Goal: Transaction & Acquisition: Obtain resource

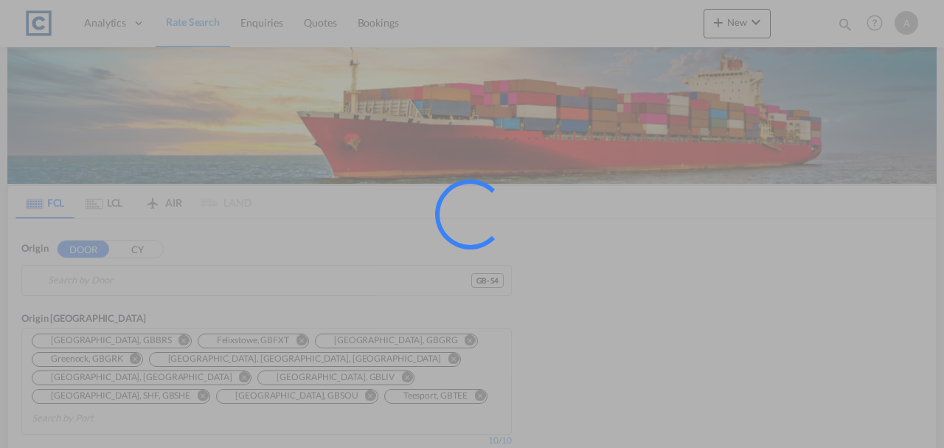
type input "GB-S4, [GEOGRAPHIC_DATA]"
type input "[GEOGRAPHIC_DATA], KA, INBLR"
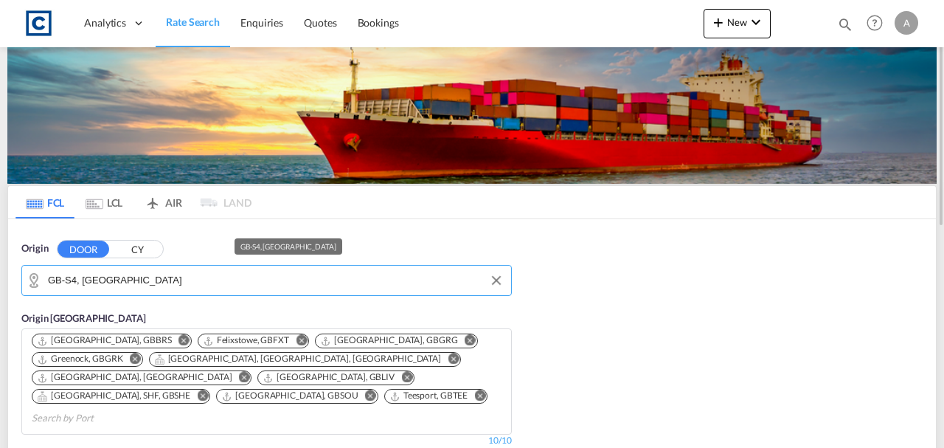
click at [167, 287] on input "GB-S4, [GEOGRAPHIC_DATA]" at bounding box center [276, 280] width 456 height 22
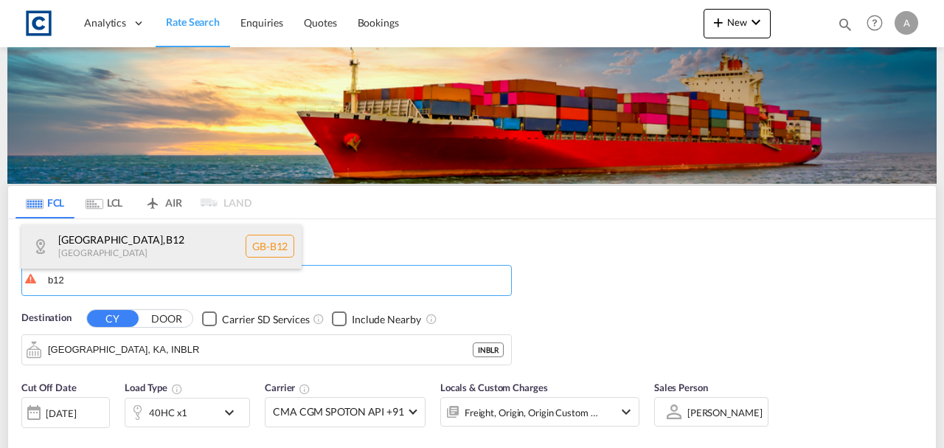
click at [109, 255] on div "[GEOGRAPHIC_DATA] , B12 [GEOGRAPHIC_DATA] [GEOGRAPHIC_DATA]-B12" at bounding box center [161, 246] width 280 height 44
type input "GB-B12, [GEOGRAPHIC_DATA]"
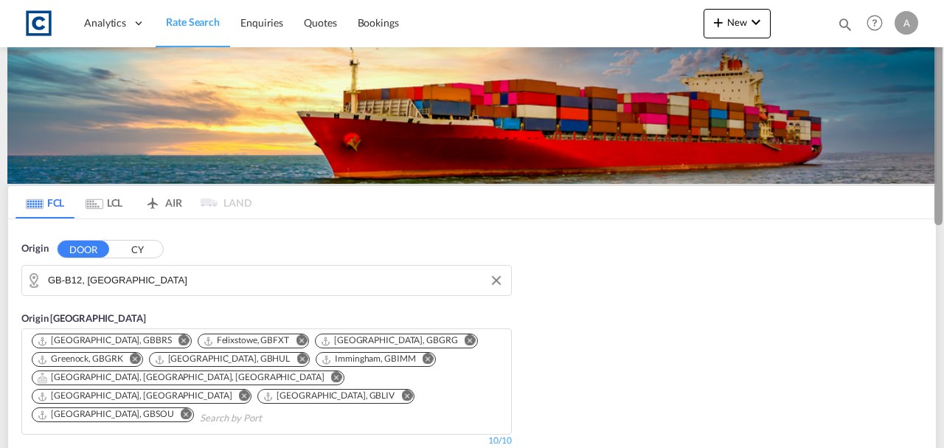
drag, startPoint x: 942, startPoint y: 156, endPoint x: 942, endPoint y: 171, distance: 14.7
click at [942, 171] on div at bounding box center [942, 224] width 3 height 442
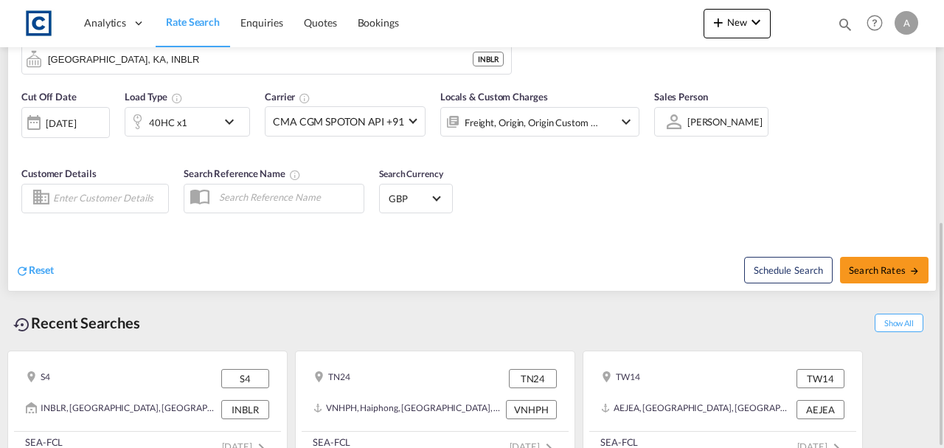
click at [939, 234] on div "FCL LCL AIR LAND FCL LCL AIR LAND Origin DOOR [GEOGRAPHIC_DATA] GB-B12, [GEOGRA…" at bounding box center [472, 37] width 944 height 865
drag, startPoint x: 939, startPoint y: 234, endPoint x: 934, endPoint y: 218, distance: 17.5
click at [934, 218] on div "FCL LCL AIR LAND FCL LCL AIR LAND Origin DOOR [GEOGRAPHIC_DATA] GB-B12, [GEOGRA…" at bounding box center [472, 37] width 944 height 865
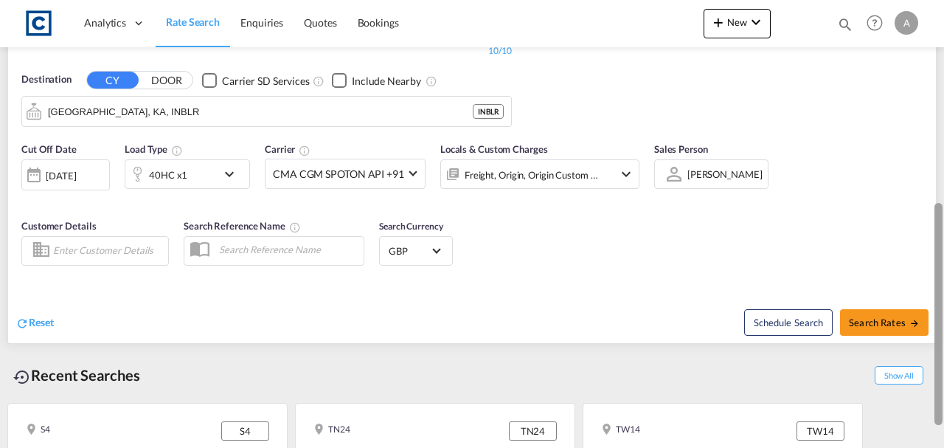
drag, startPoint x: 942, startPoint y: 230, endPoint x: 943, endPoint y: 204, distance: 25.9
click at [943, 204] on div at bounding box center [942, 228] width 3 height 442
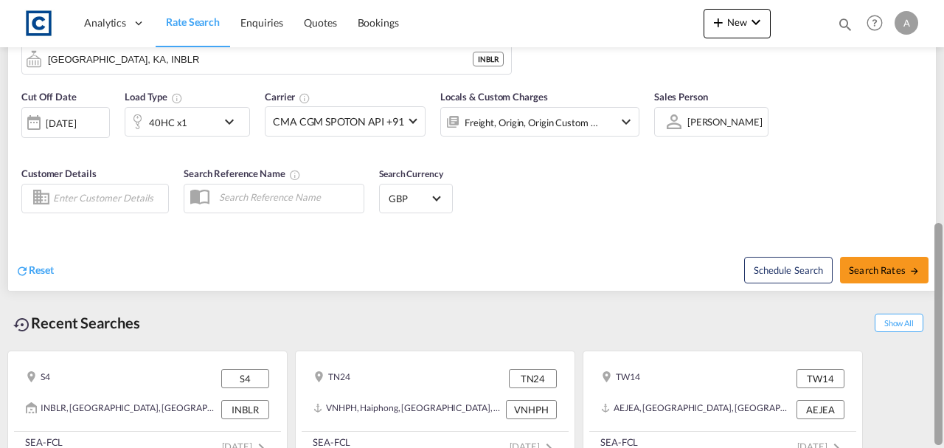
click at [943, 204] on div at bounding box center [942, 224] width 3 height 442
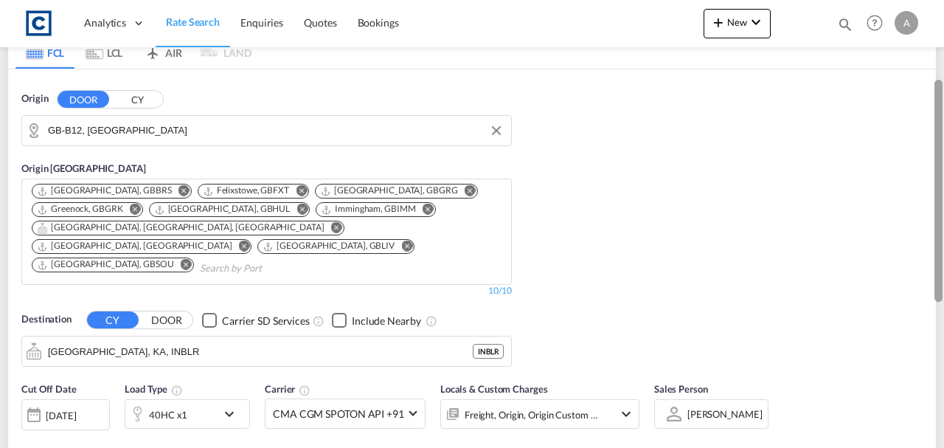
scroll to position [151, 0]
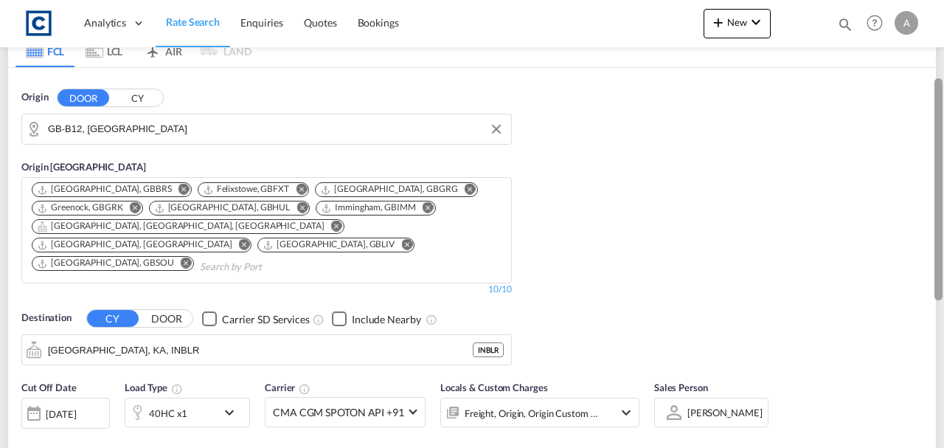
drag, startPoint x: 941, startPoint y: 211, endPoint x: 929, endPoint y: 286, distance: 76.1
click at [929, 286] on md-content "Analytics Dashboard Rate Search Enquiries Quotes Bookings New Quote Bookings" at bounding box center [472, 224] width 944 height 448
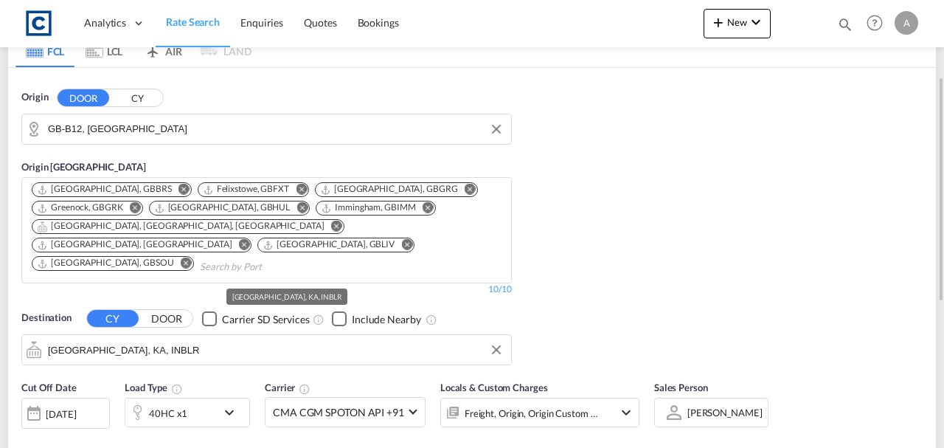
click at [184, 338] on input "[GEOGRAPHIC_DATA], KA, INBLR" at bounding box center [276, 349] width 456 height 22
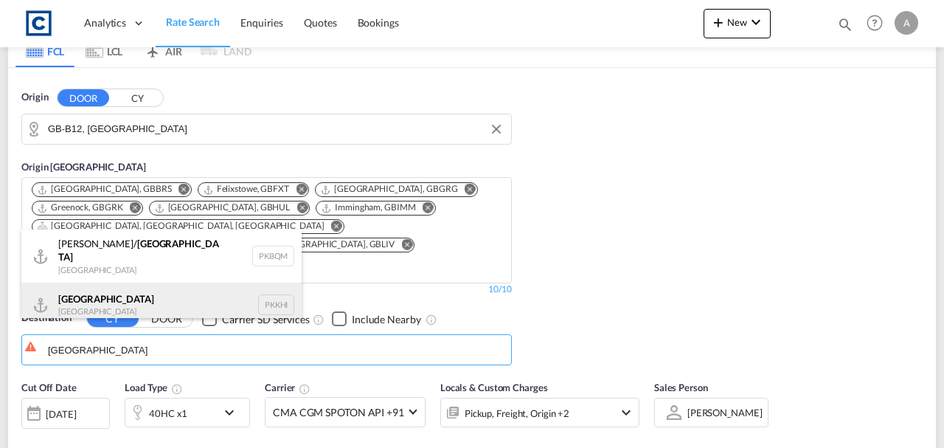
click at [140, 303] on div "Karachi [GEOGRAPHIC_DATA] PKKHI" at bounding box center [161, 304] width 280 height 44
type input "[GEOGRAPHIC_DATA], PKKHI"
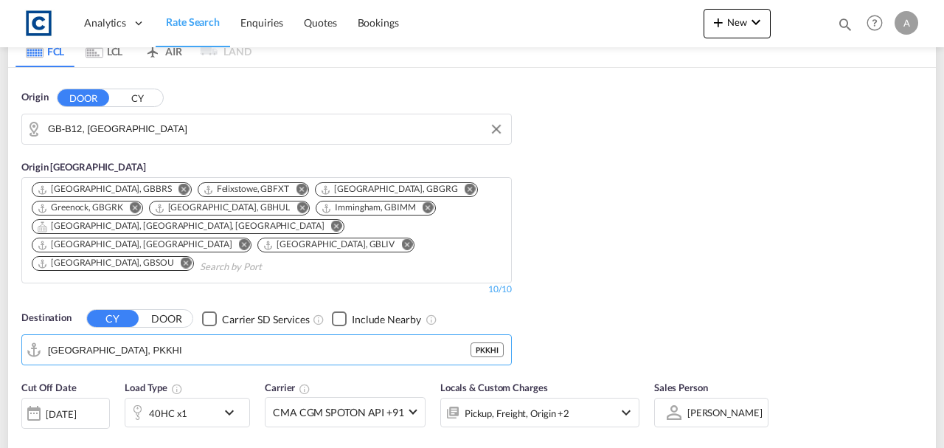
click at [493, 393] on body "Analytics Dashboard Rate Search Enquiries Quotes Bookings" at bounding box center [472, 224] width 944 height 448
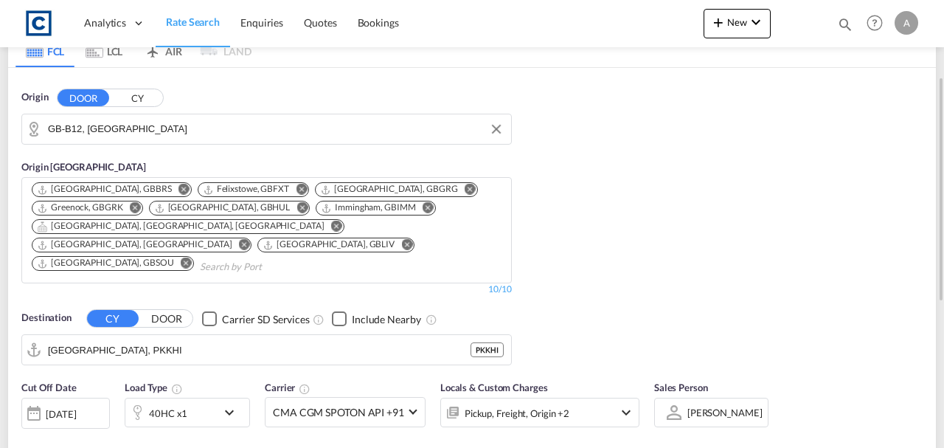
click at [585, 397] on div "Pickup, Freight, Origin +2" at bounding box center [520, 411] width 158 height 29
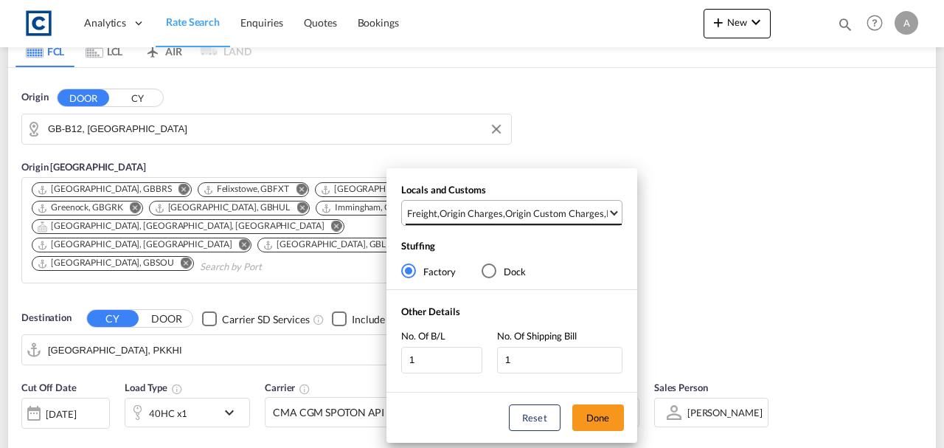
click at [586, 212] on div "Origin Custom Charges" at bounding box center [554, 212] width 99 height 13
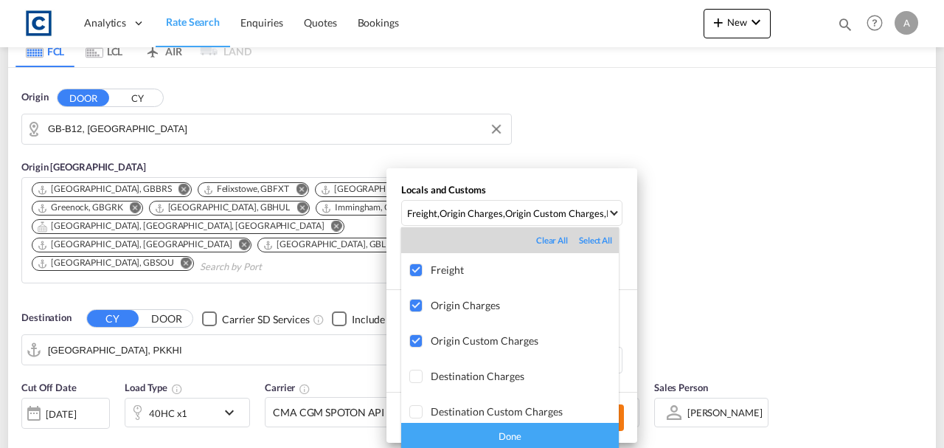
click at [583, 426] on div "Done" at bounding box center [510, 436] width 218 height 26
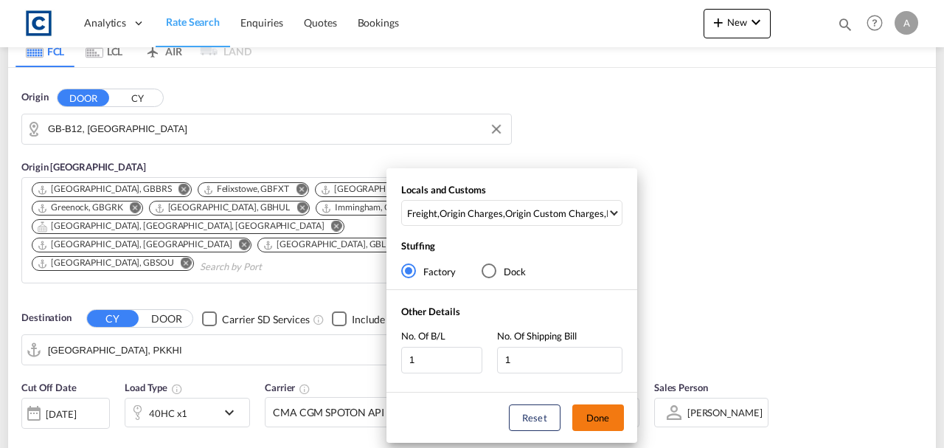
click at [608, 420] on button "Done" at bounding box center [598, 417] width 52 height 27
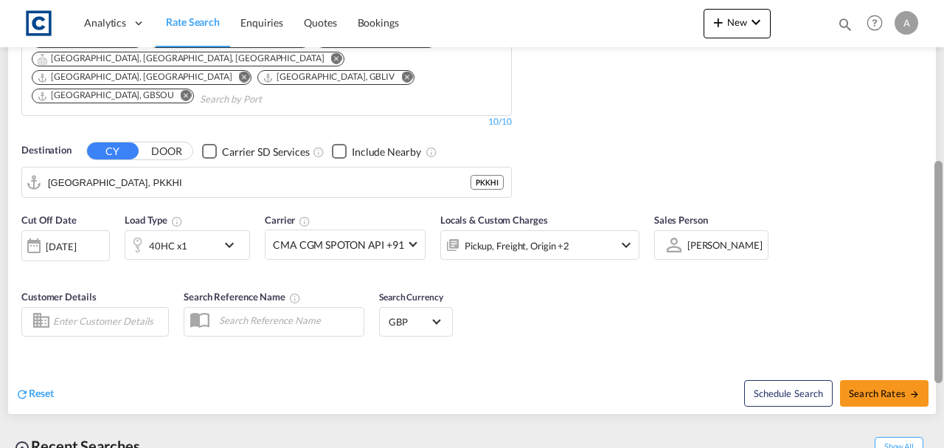
drag, startPoint x: 939, startPoint y: 222, endPoint x: 943, endPoint y: 307, distance: 84.9
click at [943, 307] on div at bounding box center [942, 224] width 3 height 442
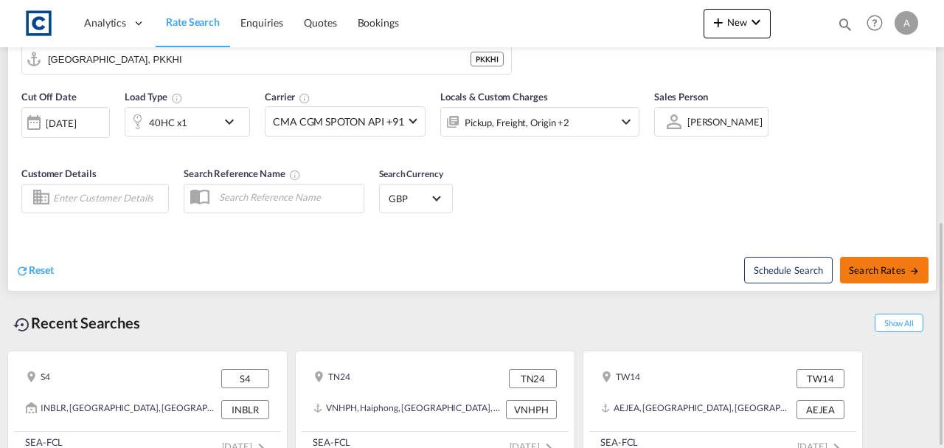
click at [885, 257] on button "Search Rates" at bounding box center [884, 270] width 88 height 27
type input "B12 to PKKHI / [DATE]"
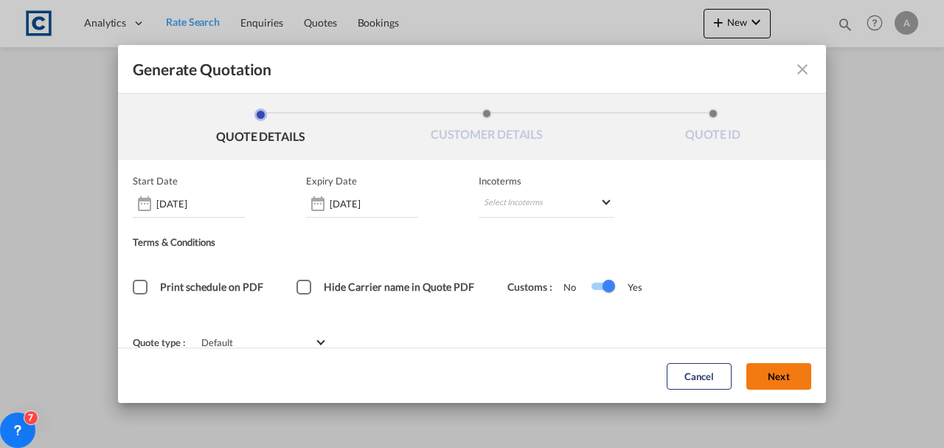
click at [760, 373] on button "Next" at bounding box center [778, 375] width 65 height 27
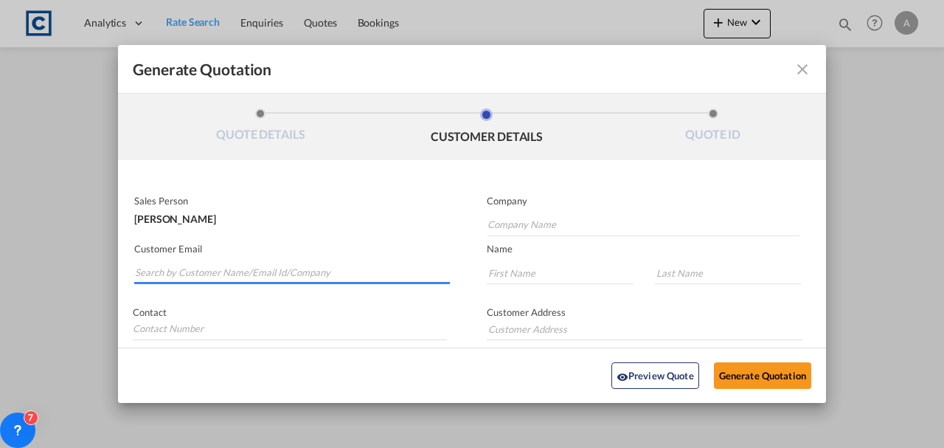
click at [193, 267] on input "Search by Customer Name/Email Id/Company" at bounding box center [292, 273] width 315 height 22
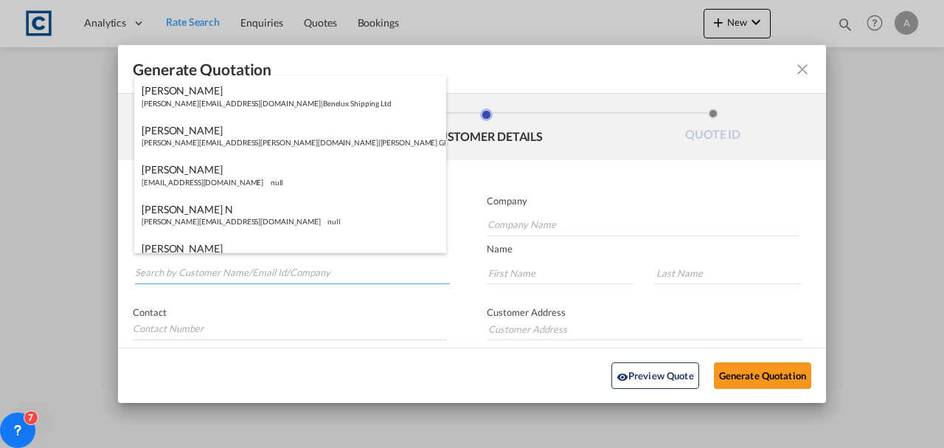
paste input "[PERSON_NAME][EMAIL_ADDRESS][DOMAIN_NAME]"
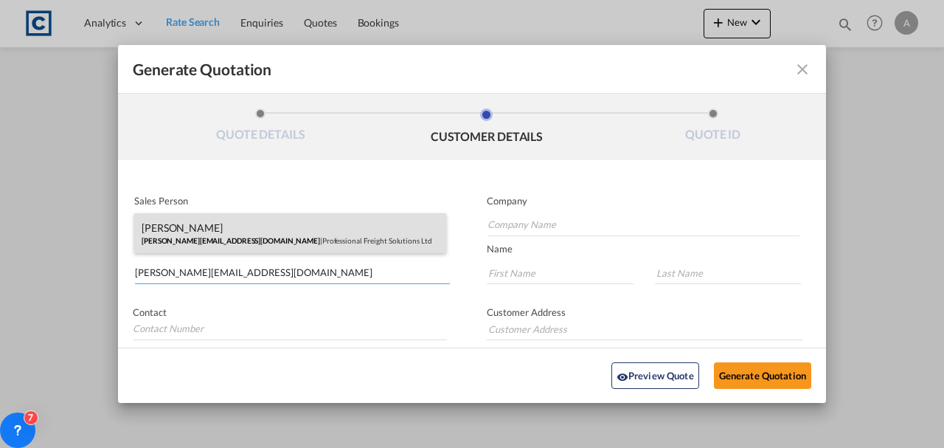
type input "[PERSON_NAME][EMAIL_ADDRESS][DOMAIN_NAME]"
click at [258, 233] on div "[PERSON_NAME] [PERSON_NAME][EMAIL_ADDRESS][DOMAIN_NAME] | Professional Freight …" at bounding box center [290, 233] width 312 height 40
type input "Professional Freight Solutions Ltd"
type input "[PERSON_NAME]"
type input "Sanger"
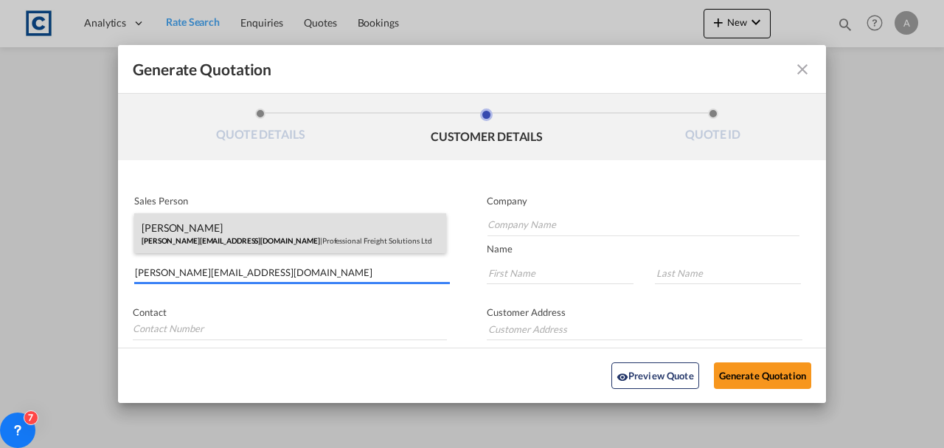
type input "[STREET_ADDRESS]"
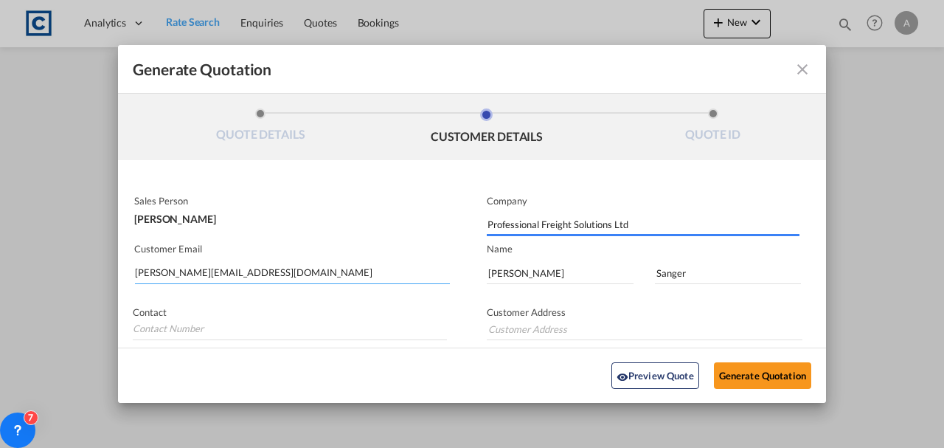
type input "[STREET_ADDRESS]"
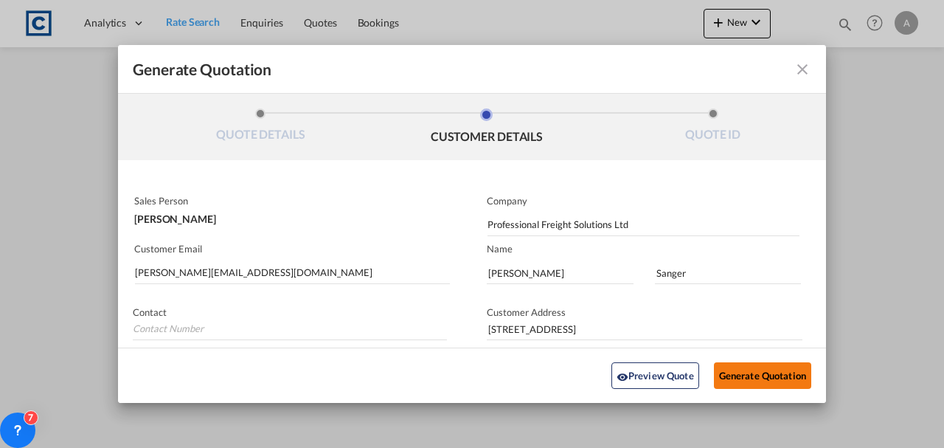
click at [748, 375] on button "Generate Quotation" at bounding box center [762, 375] width 97 height 27
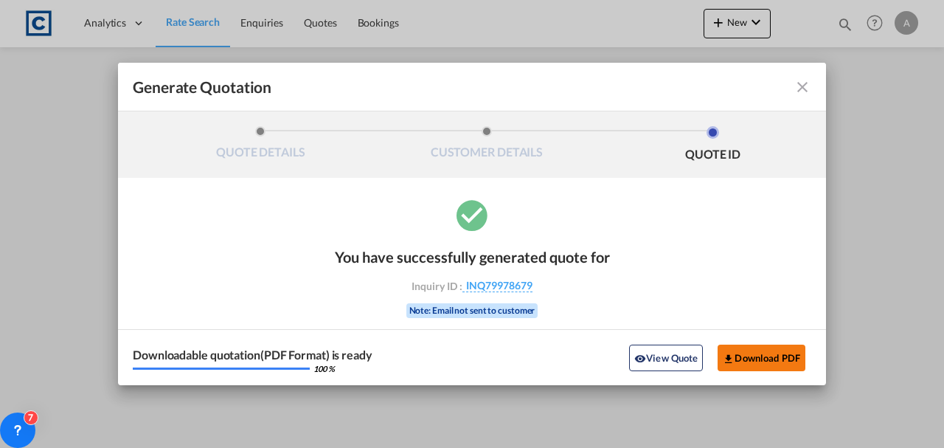
click at [747, 356] on button "Download PDF" at bounding box center [761, 357] width 88 height 27
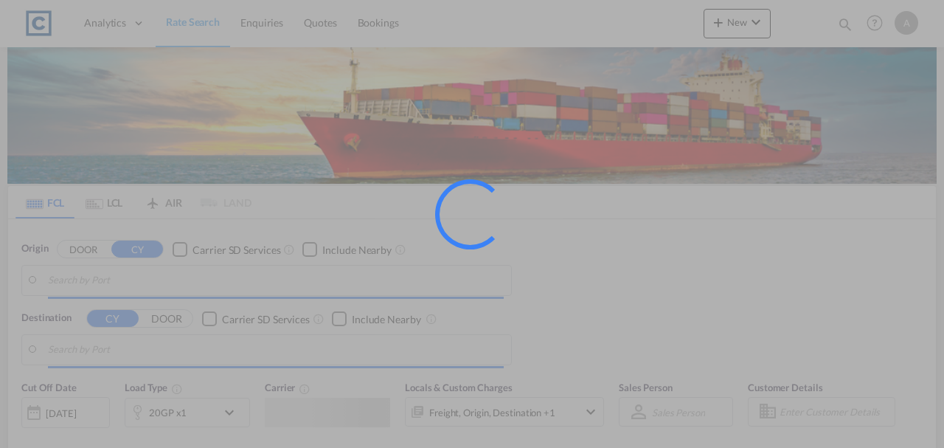
type input "GB-B12, [GEOGRAPHIC_DATA]"
type input "[GEOGRAPHIC_DATA], PKKHI"
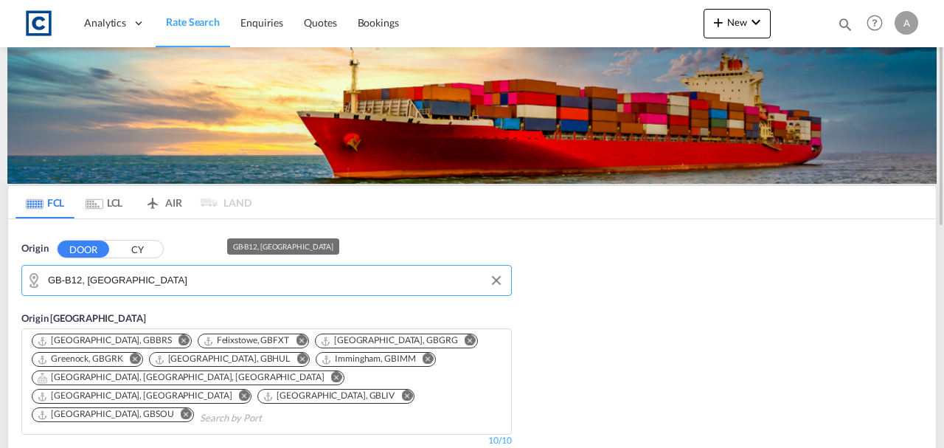
click at [165, 285] on input "GB-B12, [GEOGRAPHIC_DATA]" at bounding box center [276, 280] width 456 height 22
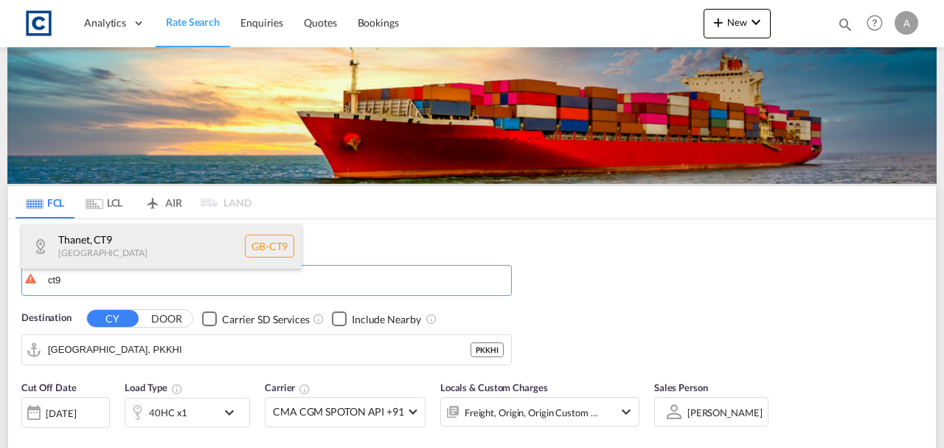
click at [116, 249] on div "Thanet , CT9 United Kingdom GB-CT9" at bounding box center [161, 246] width 280 height 44
type input "GB-CT9, Thanet"
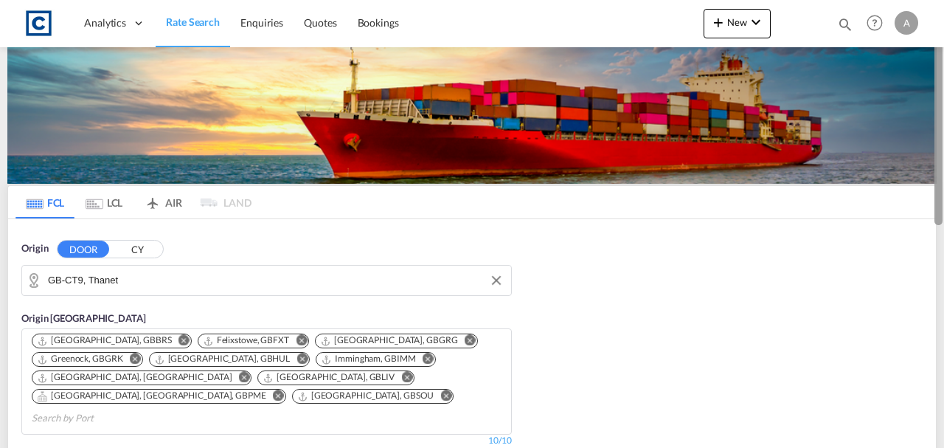
drag, startPoint x: 943, startPoint y: 162, endPoint x: 938, endPoint y: 189, distance: 27.0
click at [941, 189] on div at bounding box center [942, 224] width 3 height 442
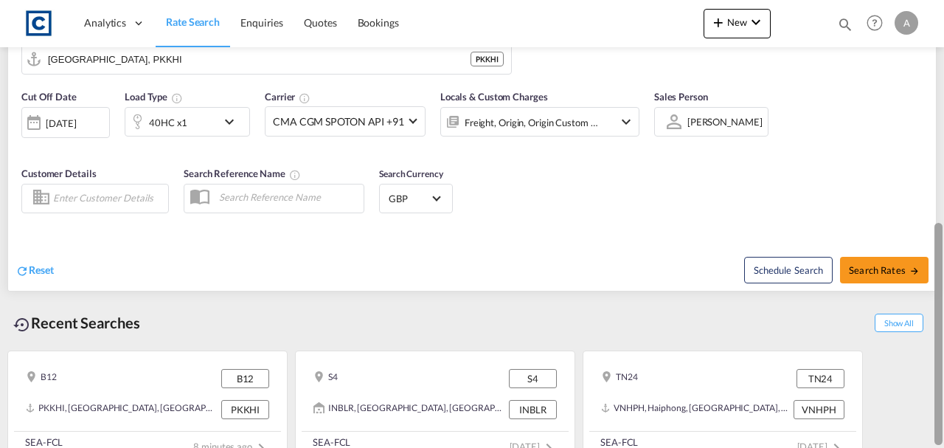
click at [943, 180] on div at bounding box center [942, 224] width 3 height 442
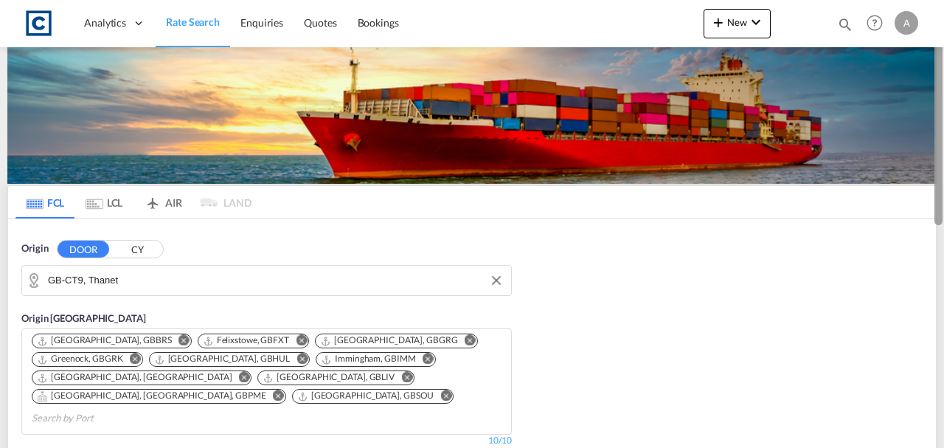
drag, startPoint x: 943, startPoint y: 180, endPoint x: 939, endPoint y: 212, distance: 32.7
click at [941, 212] on div at bounding box center [942, 224] width 3 height 442
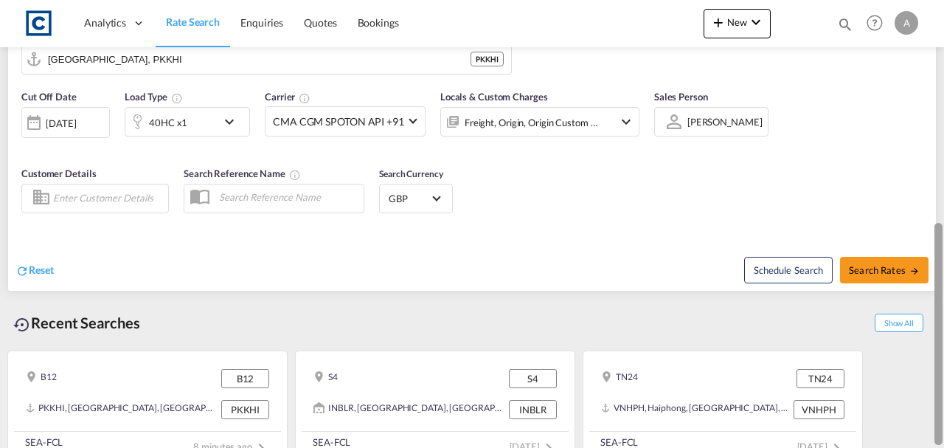
drag, startPoint x: 942, startPoint y: 234, endPoint x: 943, endPoint y: 193, distance: 41.3
click at [943, 193] on div at bounding box center [942, 224] width 3 height 442
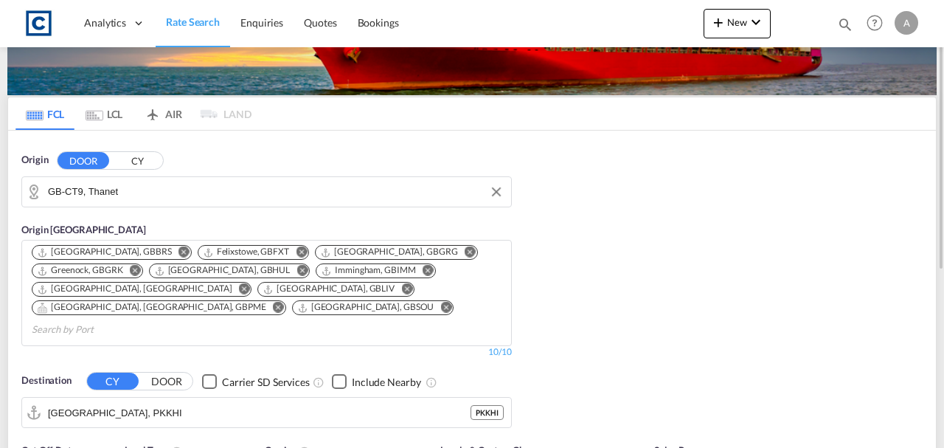
scroll to position [111, 0]
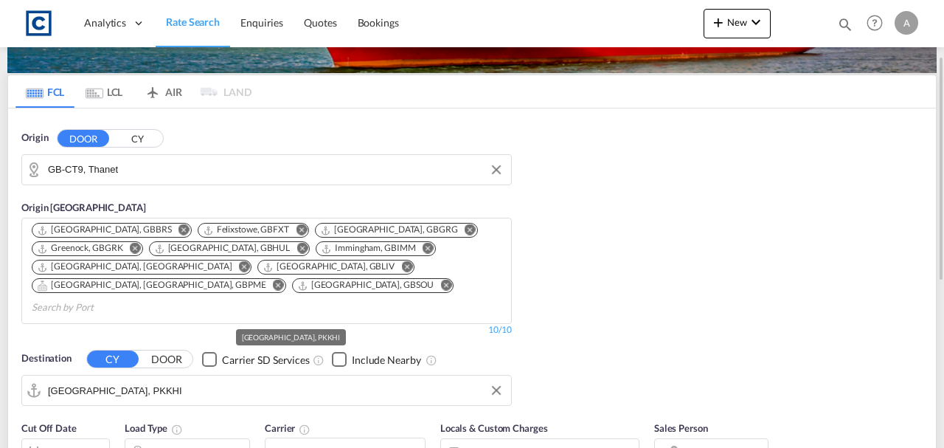
click at [161, 379] on input "[GEOGRAPHIC_DATA], PKKHI" at bounding box center [276, 390] width 456 height 22
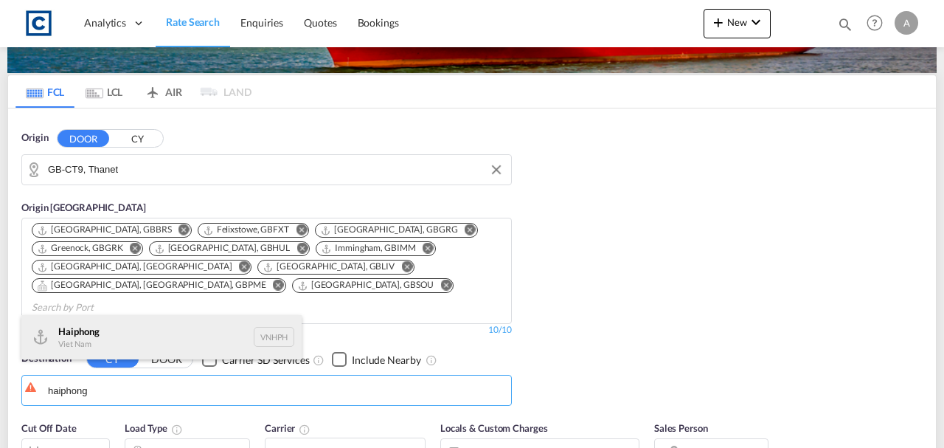
click at [117, 329] on div "Haiphong Viet Nam VNHPH" at bounding box center [161, 337] width 280 height 44
type input "Haiphong, VNHPH"
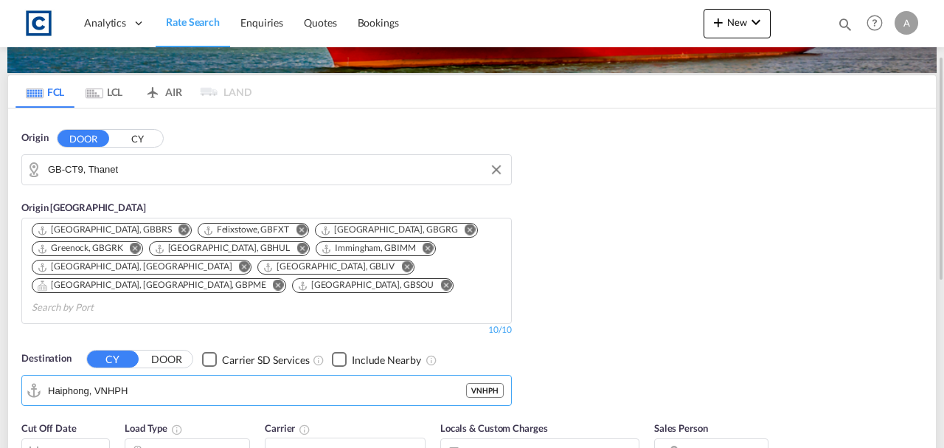
click at [552, 438] on div "Pickup, Freight, Origin +2" at bounding box center [520, 452] width 158 height 29
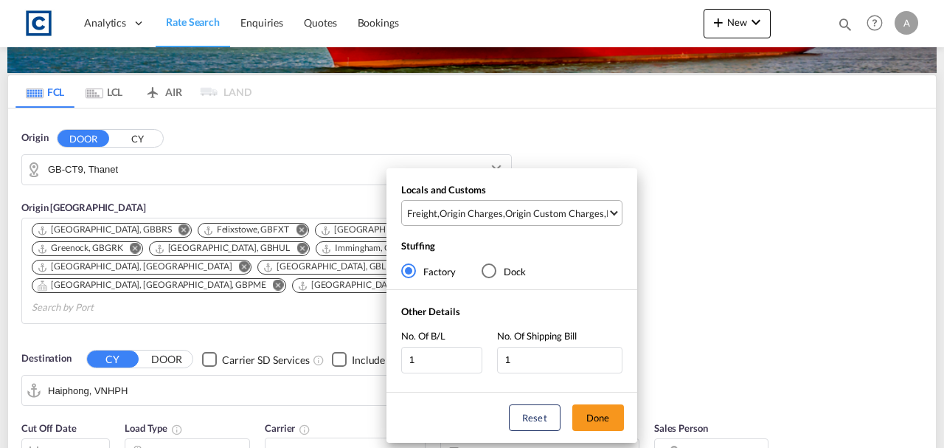
click at [493, 221] on md-select-value "Freight , Origin Charges , Origin Custom Charges , Pickup Charges" at bounding box center [514, 213] width 216 height 24
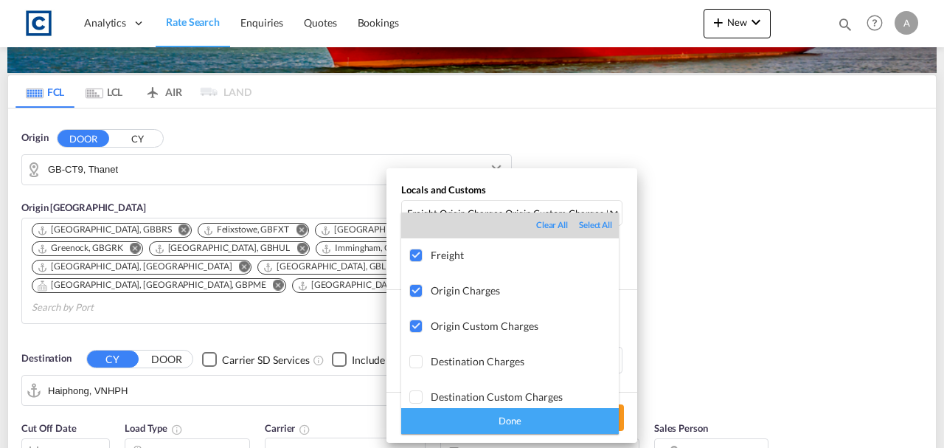
click at [568, 420] on div "Done" at bounding box center [510, 421] width 218 height 26
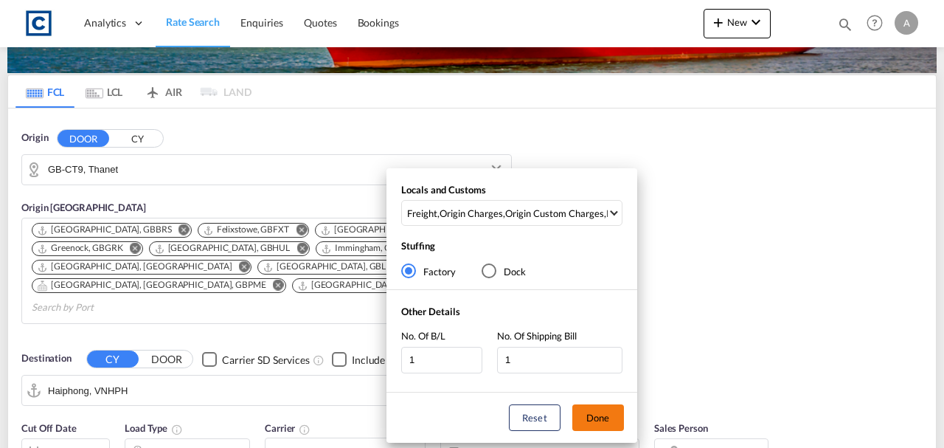
click at [602, 414] on button "Done" at bounding box center [598, 417] width 52 height 27
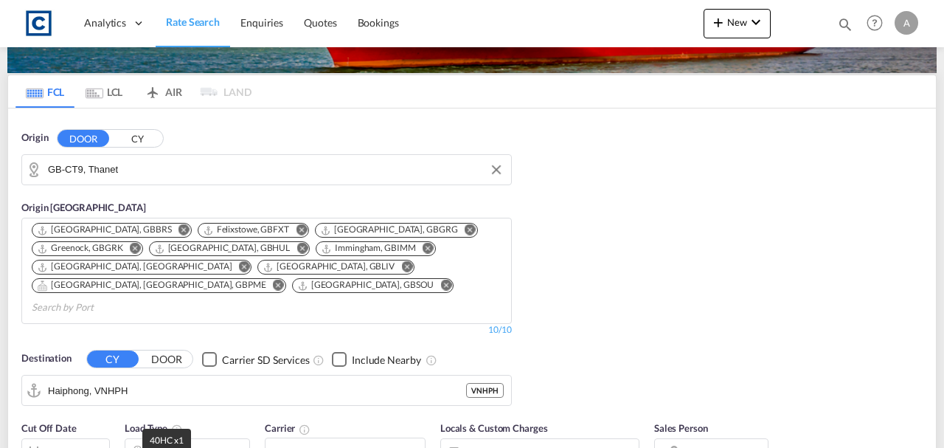
click at [171, 435] on span "40HC x1" at bounding box center [166, 439] width 33 height 11
click at [217, 438] on div "40HC x1" at bounding box center [170, 452] width 91 height 29
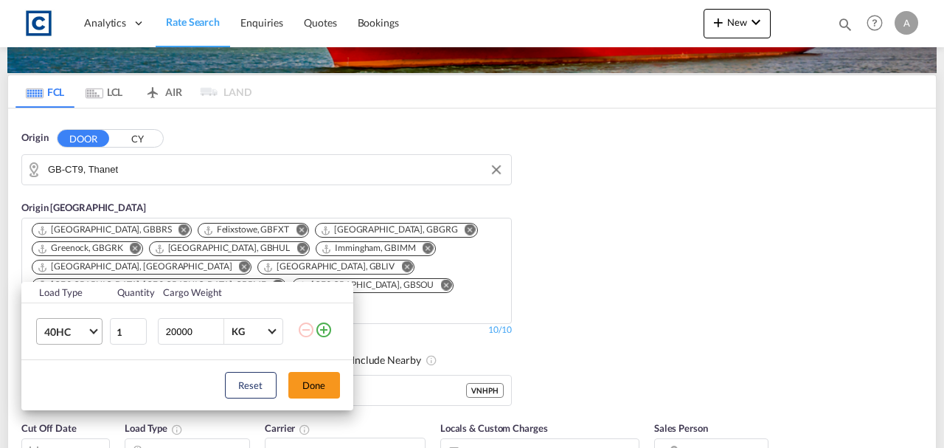
click at [75, 324] on span "40HC" at bounding box center [65, 331] width 43 height 15
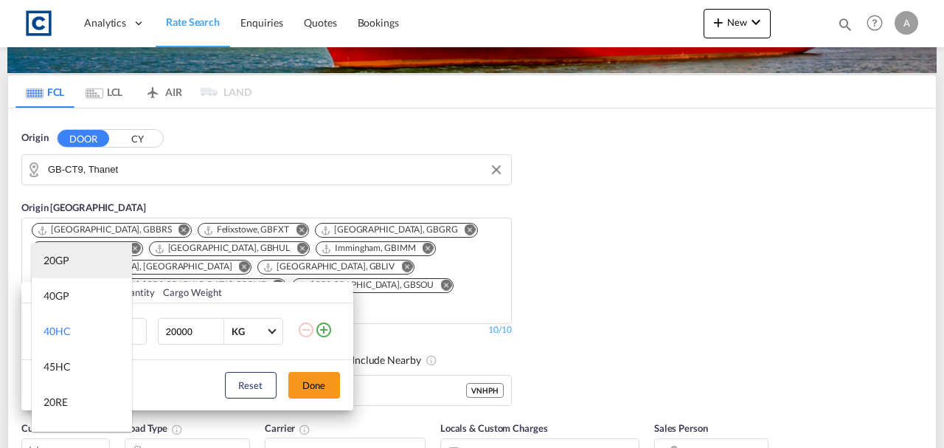
click at [78, 260] on md-option "20GP" at bounding box center [82, 260] width 100 height 35
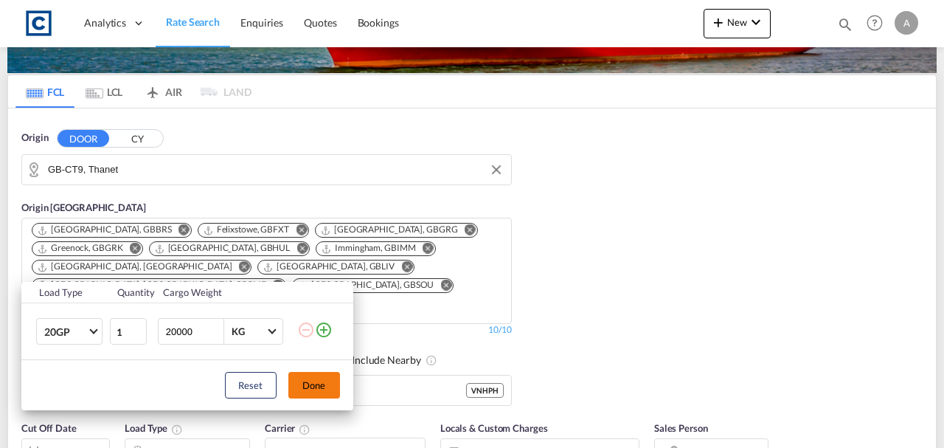
click at [315, 389] on button "Done" at bounding box center [314, 385] width 52 height 27
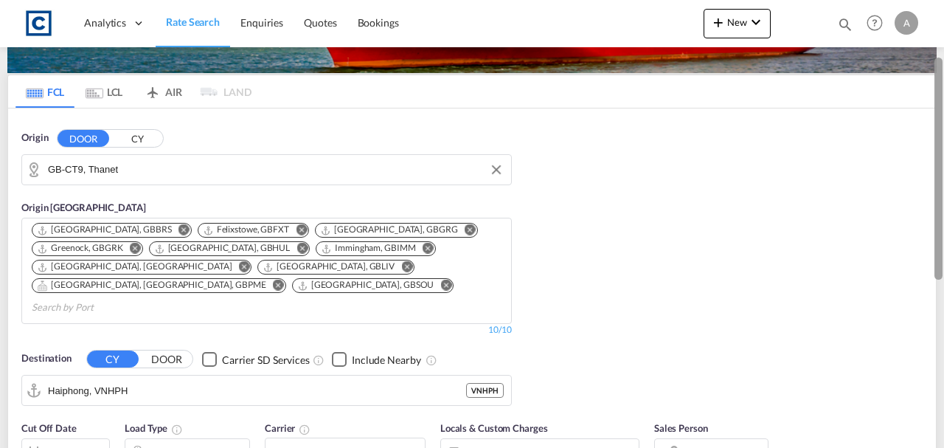
click at [943, 160] on div at bounding box center [942, 224] width 3 height 442
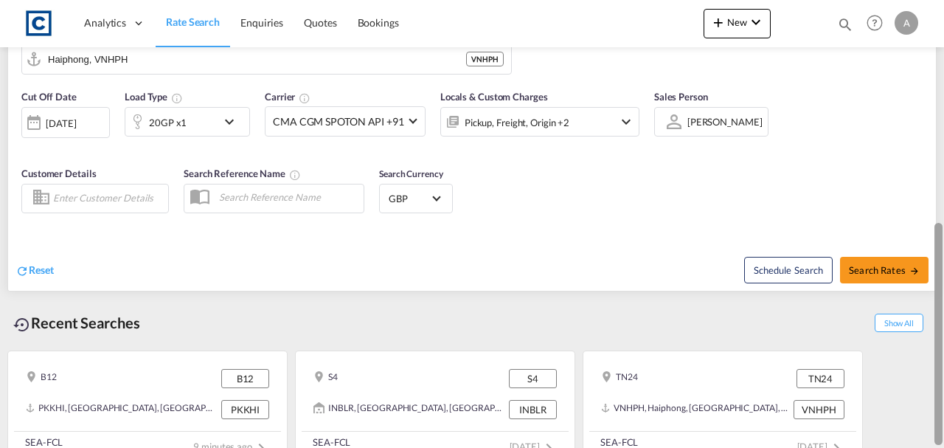
drag, startPoint x: 943, startPoint y: 160, endPoint x: 943, endPoint y: 170, distance: 9.6
click at [943, 170] on div at bounding box center [942, 224] width 3 height 442
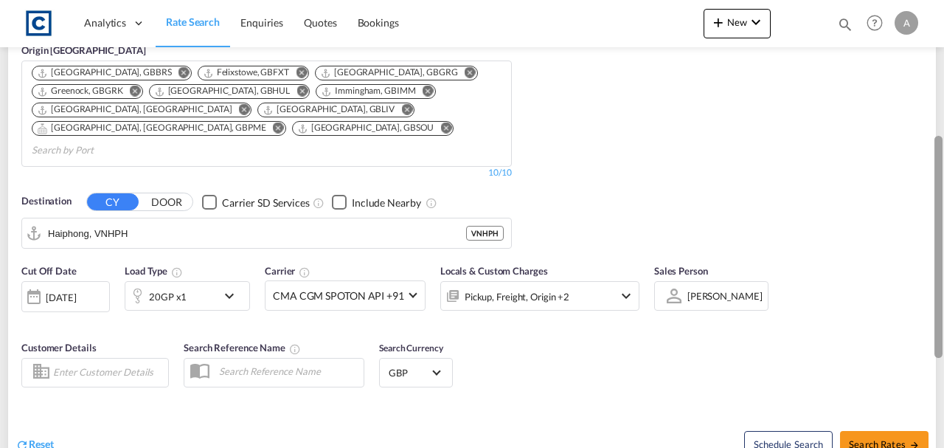
scroll to position [272, 0]
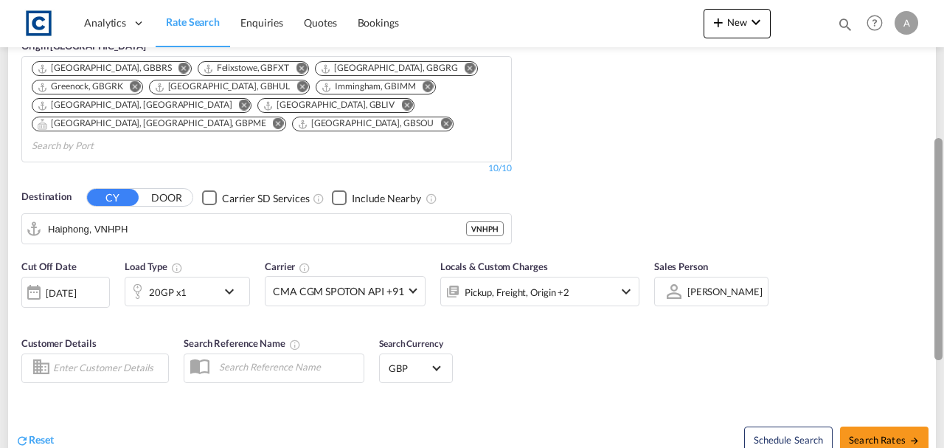
drag, startPoint x: 941, startPoint y: 204, endPoint x: 935, endPoint y: 339, distance: 135.8
click at [935, 339] on div at bounding box center [938, 249] width 8 height 222
click at [876, 434] on span "Search Rates" at bounding box center [884, 440] width 71 height 12
type input "CT9 to VNHPH / 11 Aug 2025"
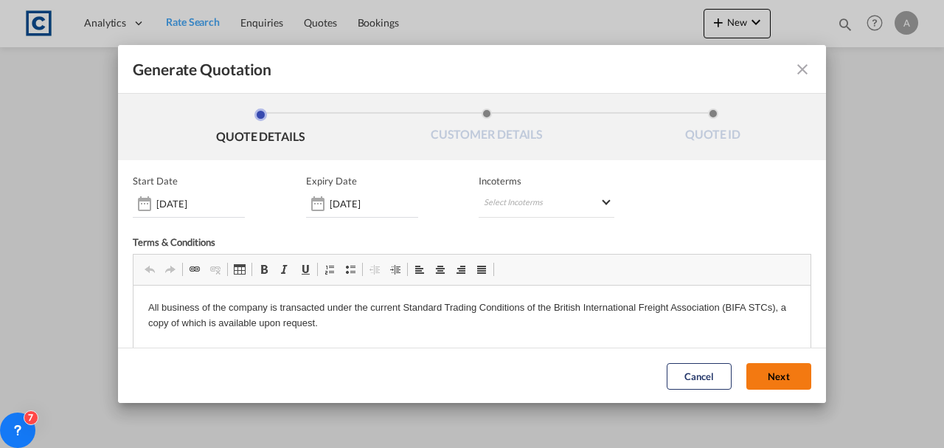
click at [771, 370] on button "Next" at bounding box center [778, 375] width 65 height 27
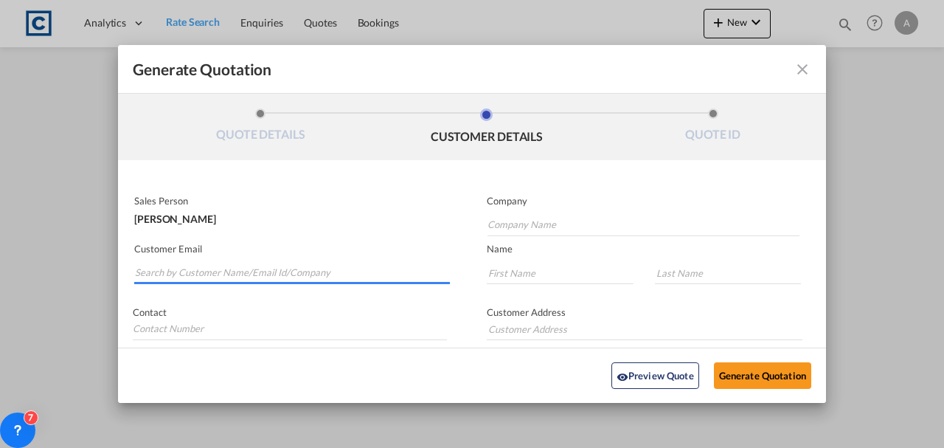
click at [190, 275] on input "Search by Customer Name/Email Id/Company" at bounding box center [292, 273] width 315 height 22
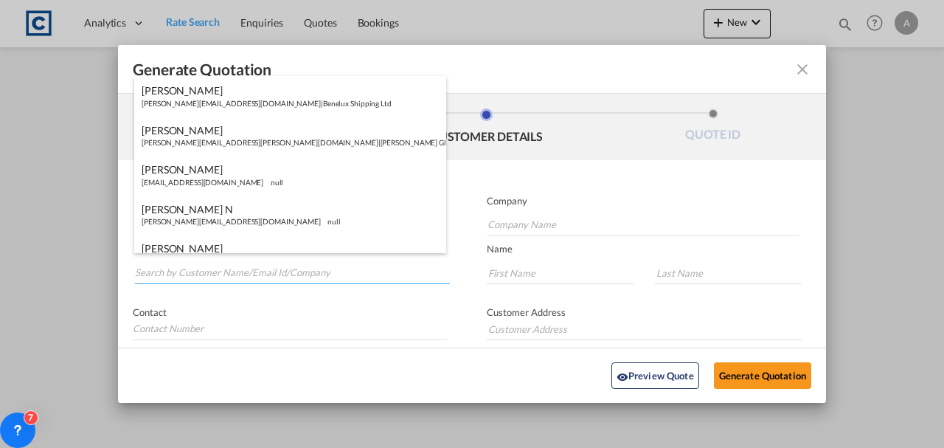
paste input "exports@simfreight.com"
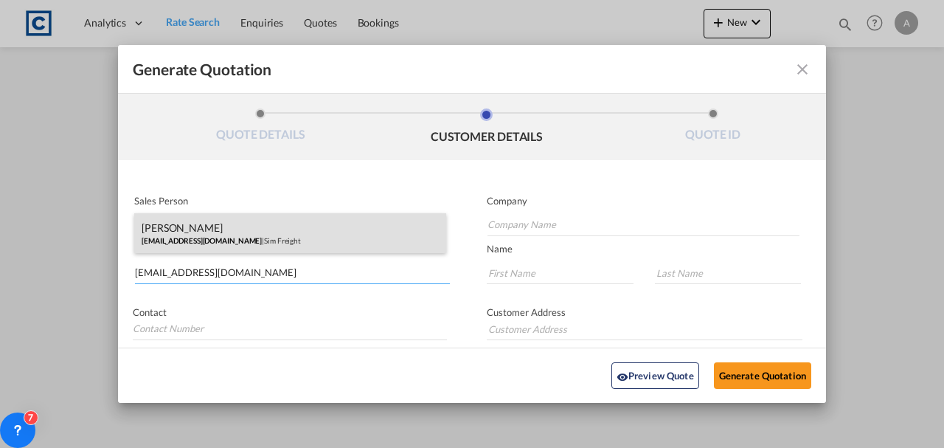
type input "exports@simfreight.com"
click at [260, 237] on div "Francesca Haiphong exports@simfreight.com | Sim Freight" at bounding box center [290, 233] width 312 height 40
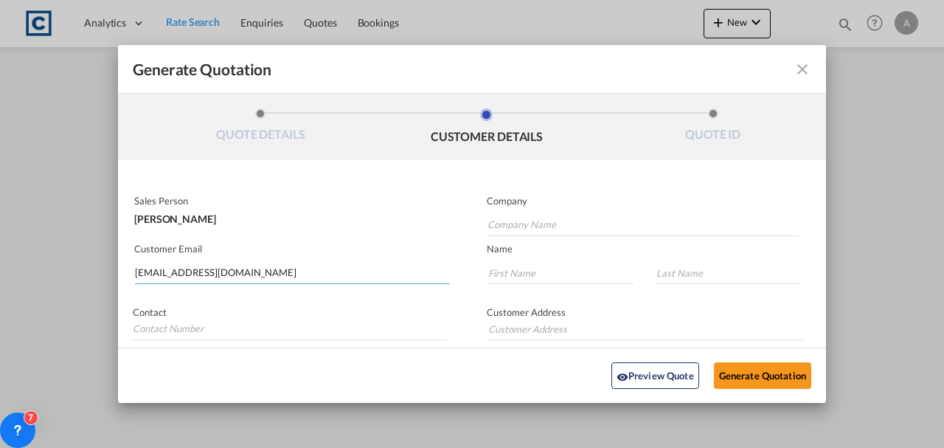
type input "Sim Freight"
type input "Francesca"
type input "Haiphong"
type input "0203 137 1093"
type input "Unit 2B, Polar Park, West Drayton UB7 0DG, United Kingdom"
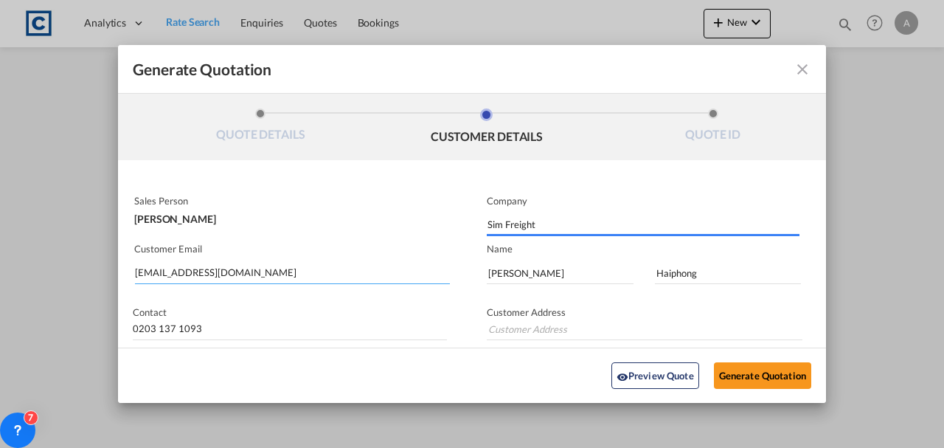
type input "Unit 2B, Polar Park, West Drayton UB7 0DG, United Kingdom"
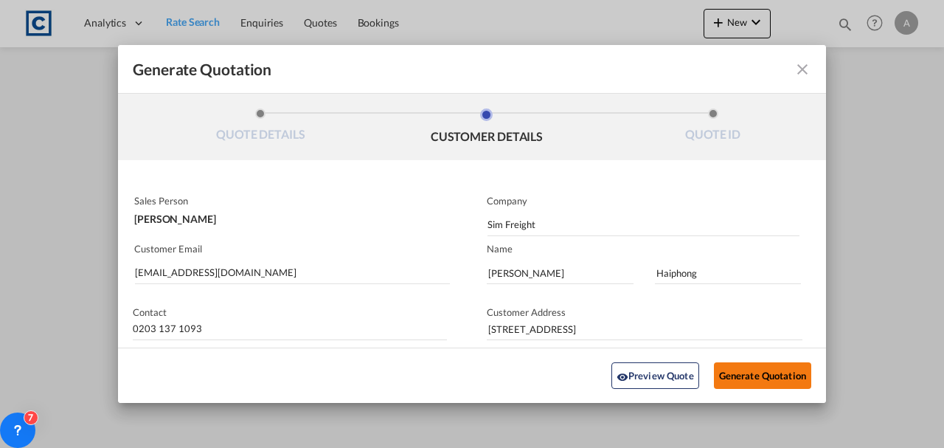
click at [734, 369] on button "Generate Quotation" at bounding box center [762, 375] width 97 height 27
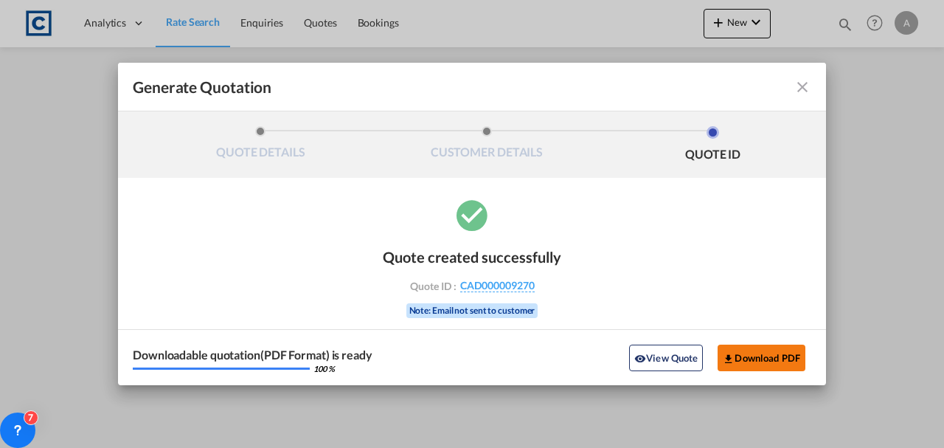
click at [745, 358] on button "Download PDF" at bounding box center [761, 357] width 88 height 27
